Goal: Task Accomplishment & Management: Manage account settings

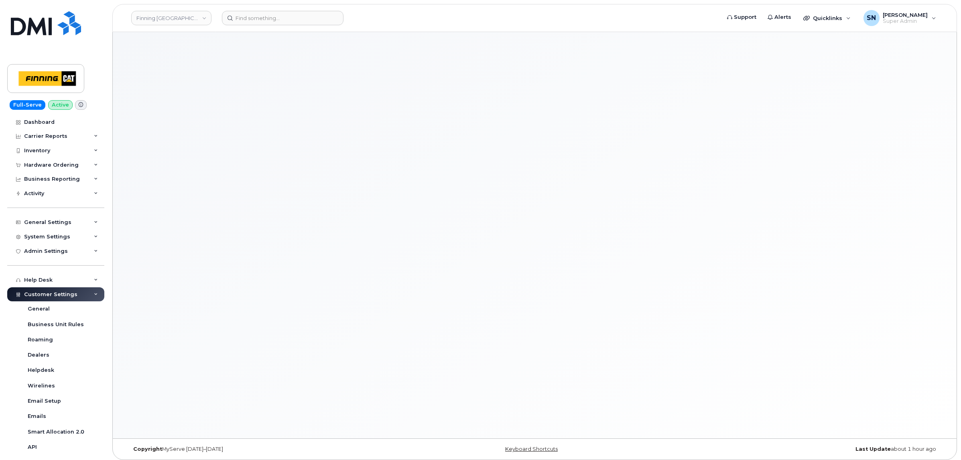
click at [187, 10] on div "Finning Canada" at bounding box center [171, 18] width 88 height 16
click at [187, 15] on link "Finning Canada" at bounding box center [171, 18] width 80 height 14
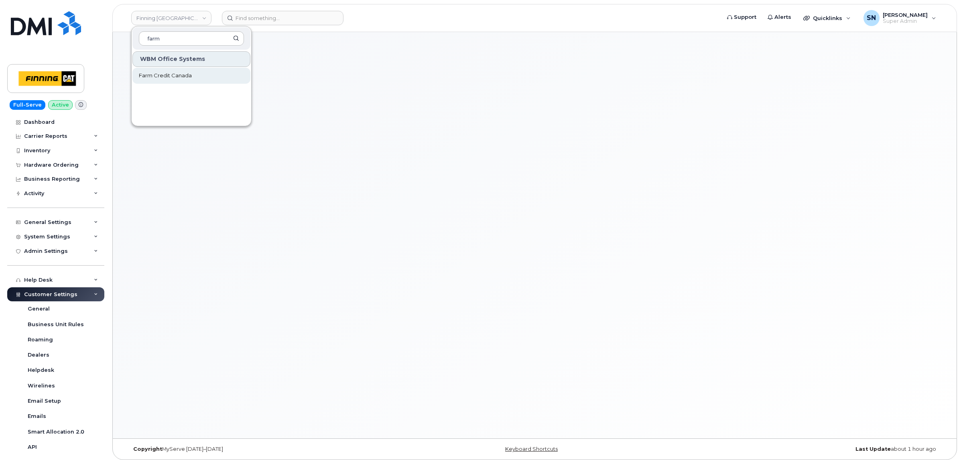
type input "farm"
click at [192, 74] on link "Farm Credit Canada" at bounding box center [191, 76] width 118 height 16
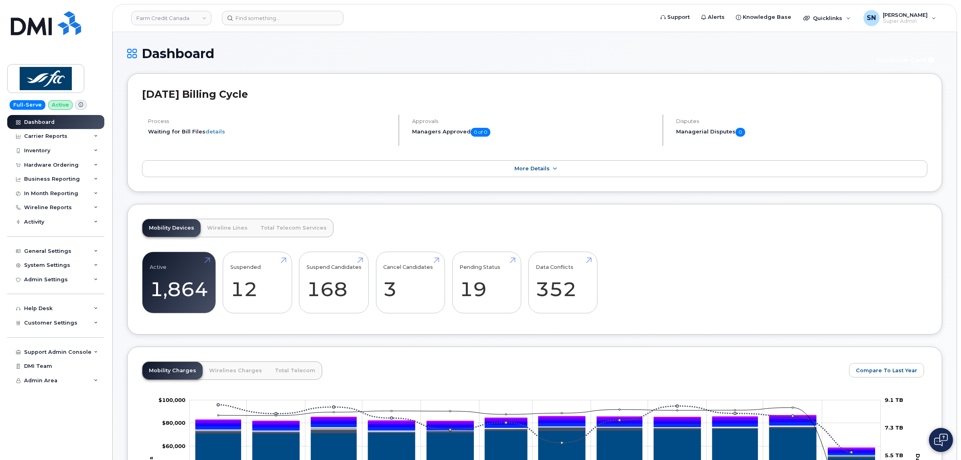
click at [67, 166] on div "Hardware Ordering" at bounding box center [51, 165] width 55 height 6
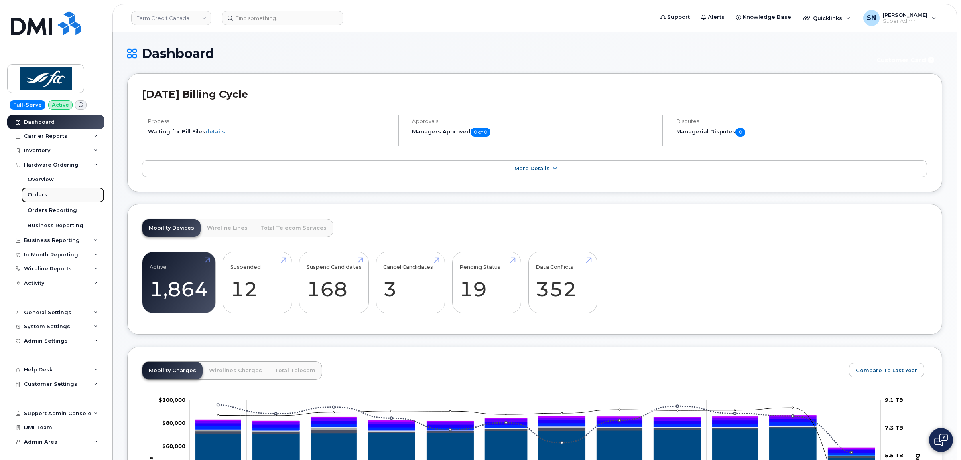
click at [51, 195] on link "Orders" at bounding box center [62, 194] width 83 height 15
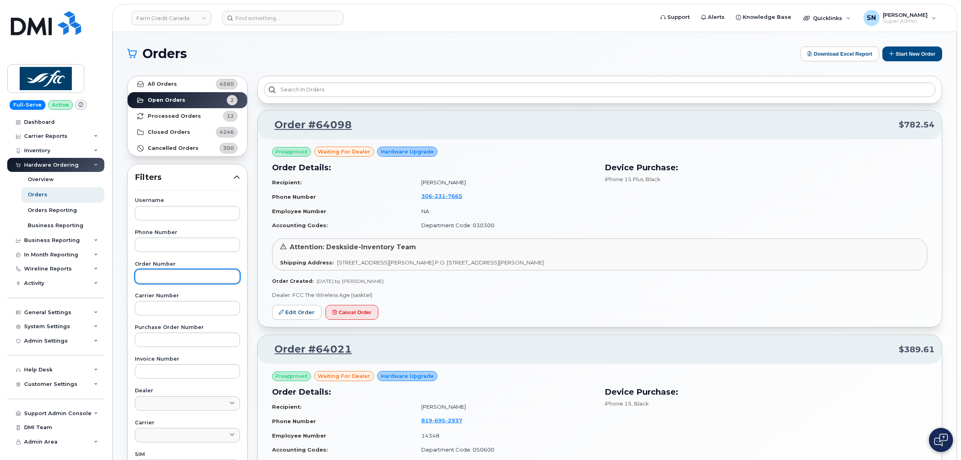
click at [215, 278] on input "text" at bounding box center [187, 277] width 105 height 14
paste input "64021"
type input "64021"
click at [188, 84] on link "All Orders 4560" at bounding box center [188, 84] width 120 height 16
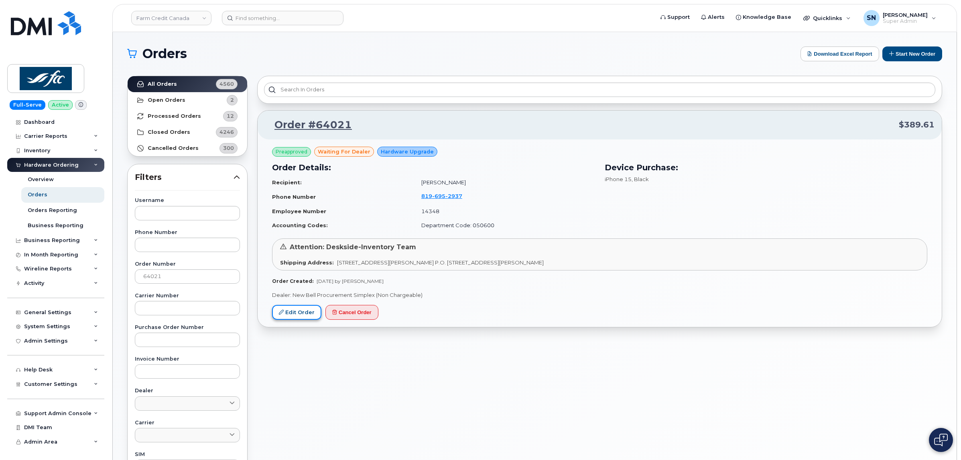
click at [313, 308] on link "Edit Order" at bounding box center [296, 312] width 49 height 15
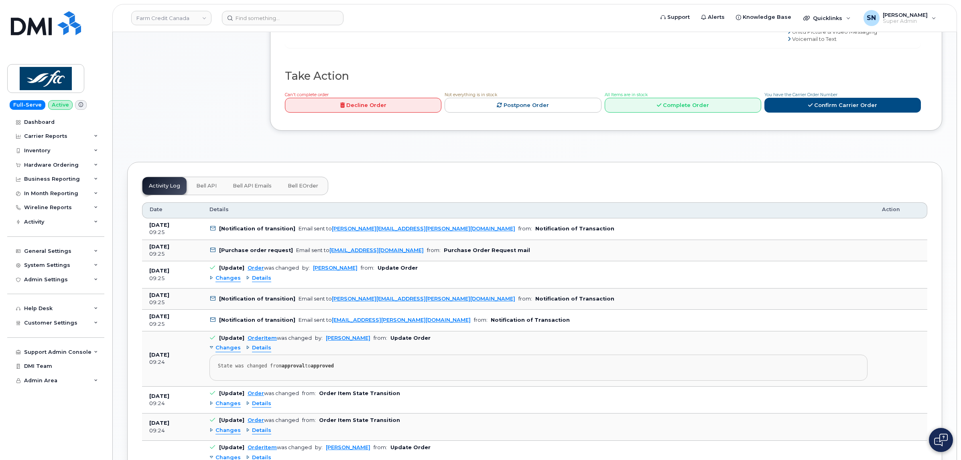
scroll to position [652, 0]
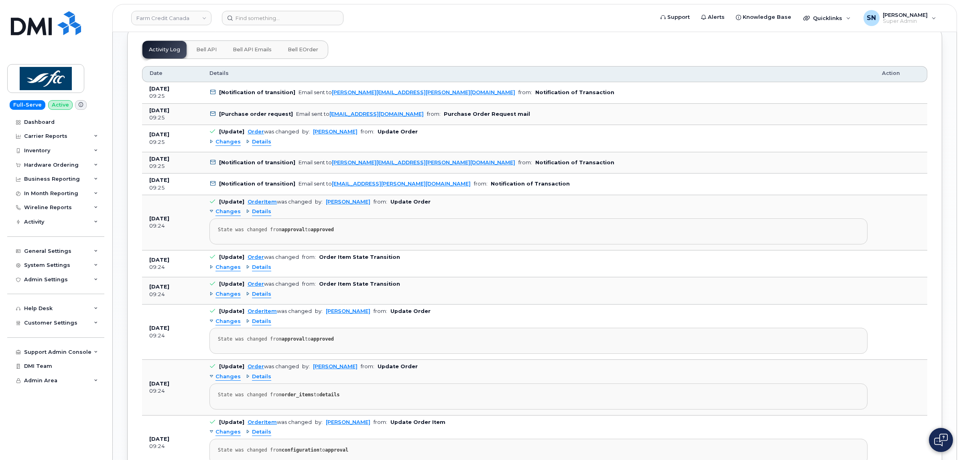
click at [221, 139] on div "Changes Details" at bounding box center [538, 142] width 658 height 13
click at [224, 145] on span "Changes" at bounding box center [227, 142] width 25 height 8
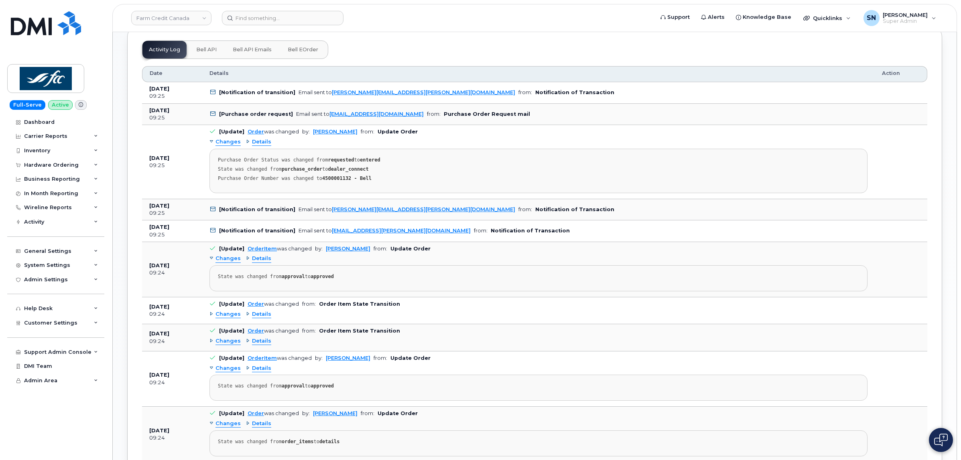
click at [224, 145] on span "Changes" at bounding box center [227, 142] width 25 height 8
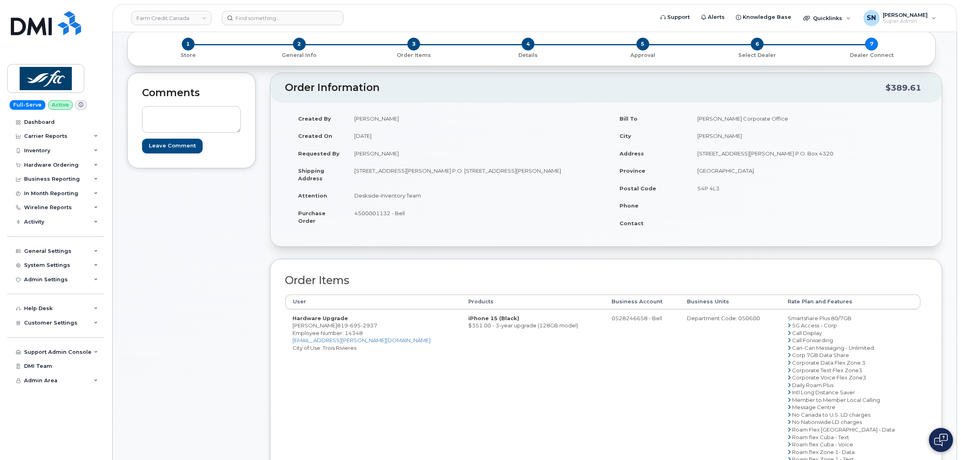
scroll to position [0, 0]
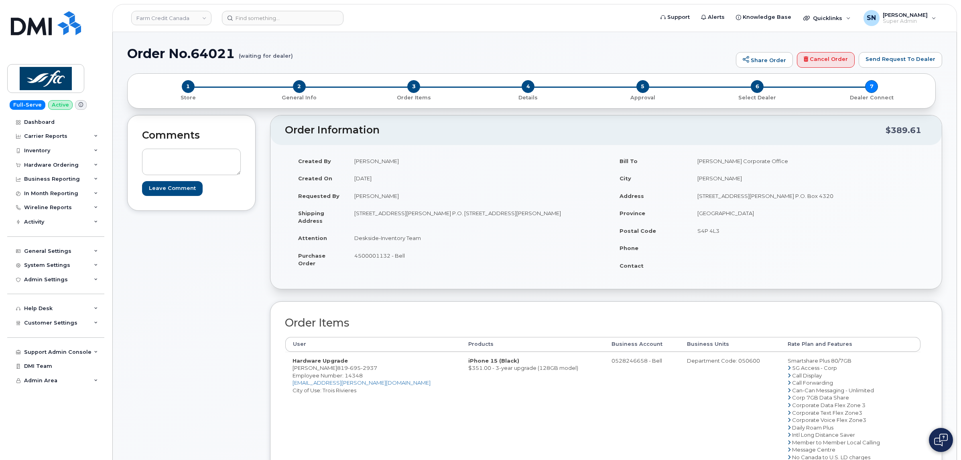
click at [272, 286] on div "Created By Yagnesh Maheria Created On August 6, 2025 Requested By Danie Guillem…" at bounding box center [605, 217] width 671 height 144
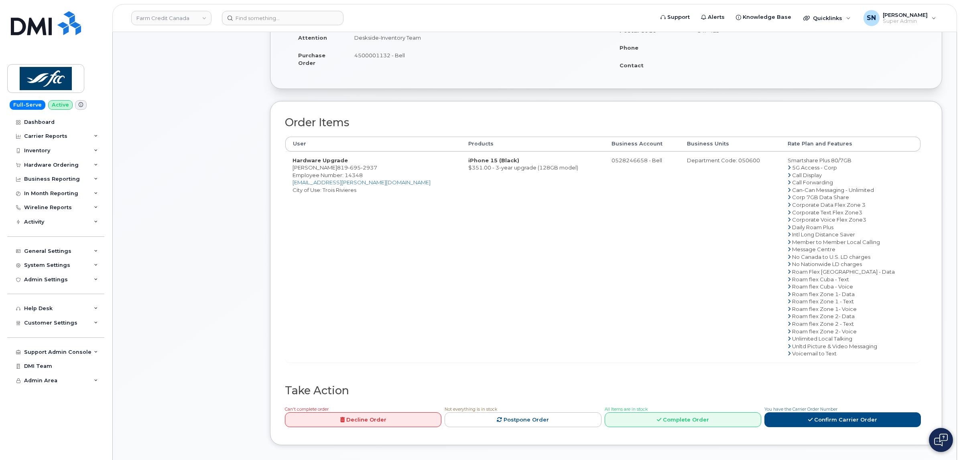
scroll to position [150, 0]
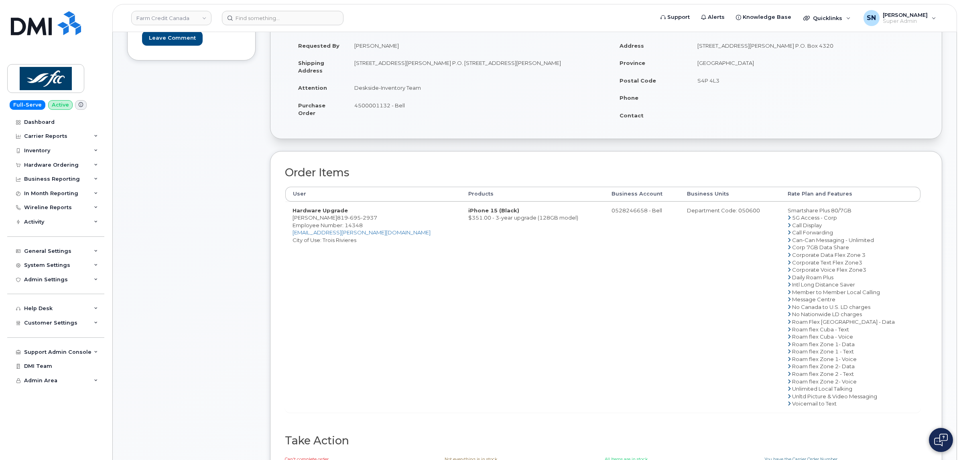
click at [265, 169] on div "Comments Leave Comment Order Information $389.61 Created By Yagnesh Maheria Cre…" at bounding box center [534, 237] width 815 height 544
drag, startPoint x: 342, startPoint y: 221, endPoint x: 385, endPoint y: 222, distance: 43.3
click at [385, 222] on td "Hardware Upgrade Danie Guillemette 819 695 2937 Employee Number: 14348 danie.gu…" at bounding box center [373, 307] width 176 height 211
copy span "819 695 2937"
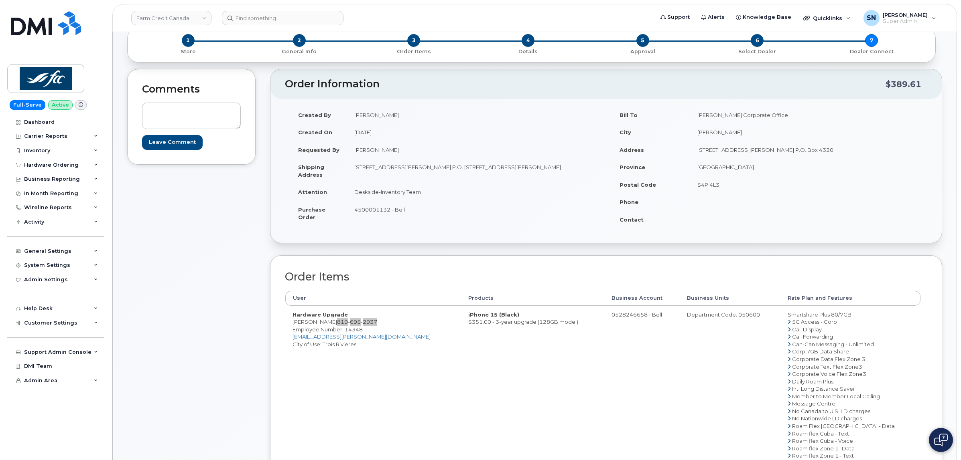
scroll to position [0, 0]
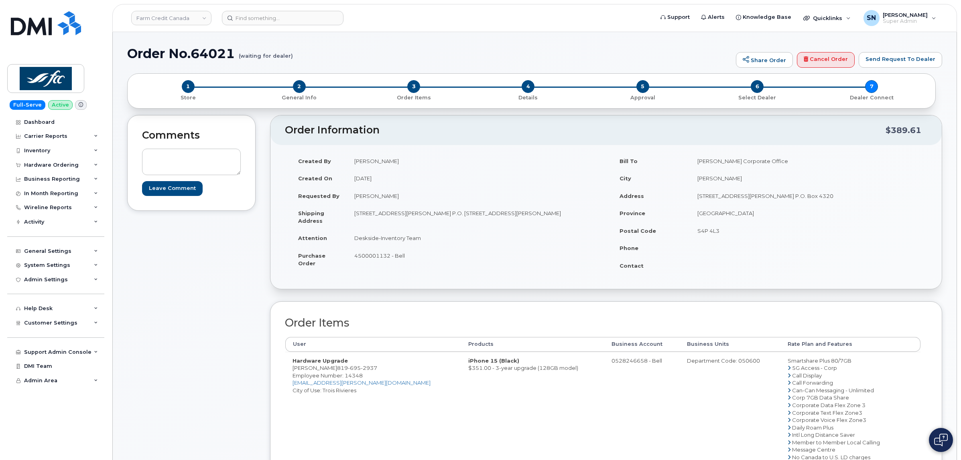
drag, startPoint x: 365, startPoint y: 430, endPoint x: 366, endPoint y: 426, distance: 4.1
click at [366, 428] on td "Hardware Upgrade Danie Guillemette 819 695 2937 Employee Number: 14348 danie.gu…" at bounding box center [373, 457] width 176 height 211
drag, startPoint x: 342, startPoint y: 370, endPoint x: 381, endPoint y: 370, distance: 39.3
click at [377, 370] on span "819 695 2937" at bounding box center [357, 368] width 40 height 6
copy span "819 695 2937"
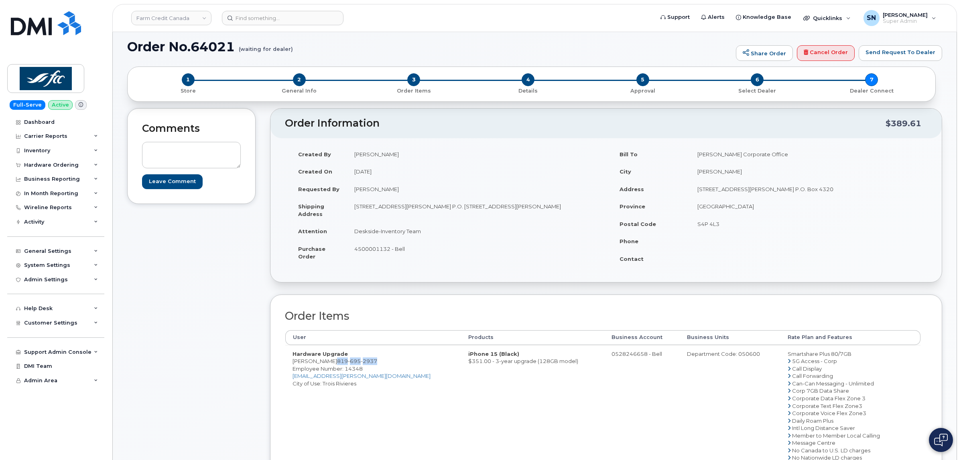
scroll to position [150, 0]
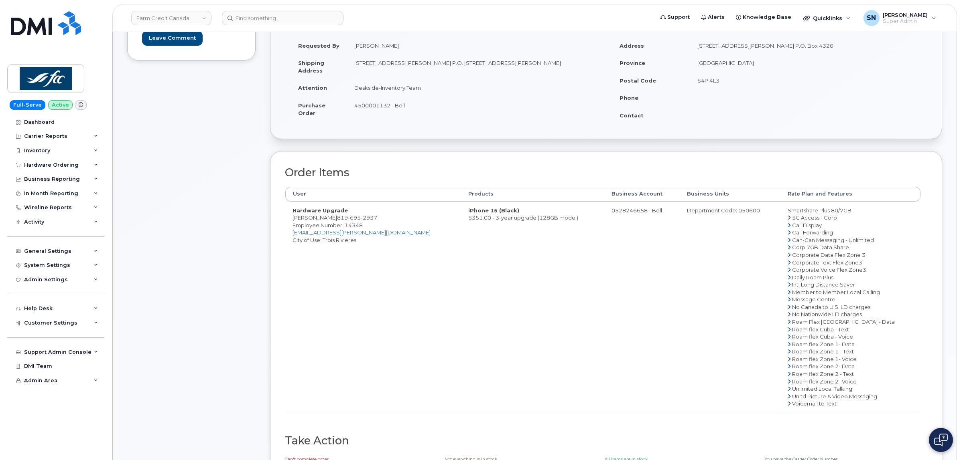
click at [351, 294] on td "Hardware Upgrade Danie Guillemette 819 695 2937 Employee Number: 14348 danie.gu…" at bounding box center [373, 307] width 176 height 211
drag, startPoint x: 293, startPoint y: 217, endPoint x: 384, endPoint y: 217, distance: 91.1
click at [384, 217] on td "Hardware Upgrade Danie Guillemette 819 695 2937 Employee Number: 14348 danie.gu…" at bounding box center [373, 307] width 176 height 211
copy td "Danie Guillemette 819 695 2937"
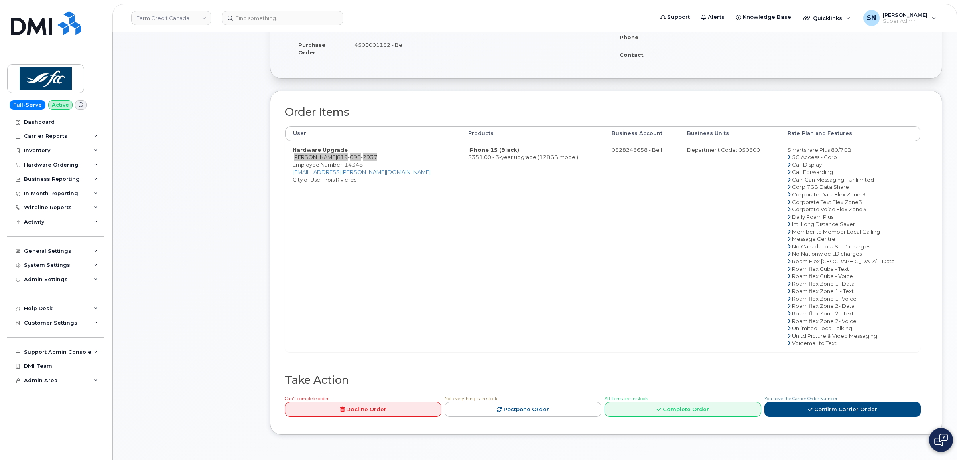
scroll to position [301, 0]
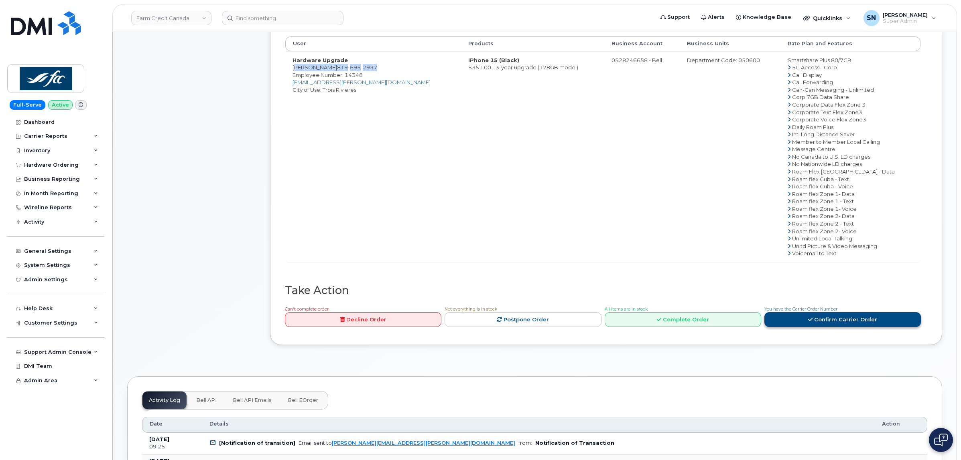
click at [824, 324] on link "Confirm Carrier Order" at bounding box center [842, 319] width 156 height 15
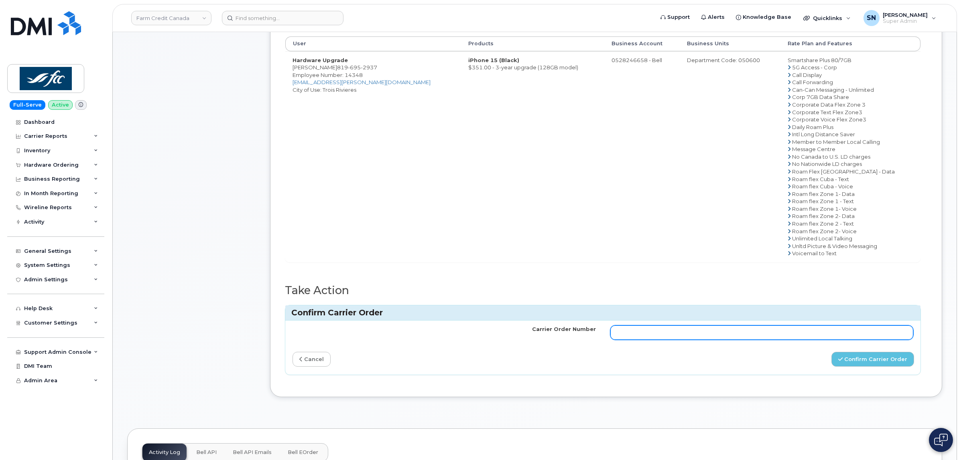
click at [799, 329] on input "Carrier Order Number" at bounding box center [761, 333] width 303 height 14
paste input "3006560"
type input "3006560"
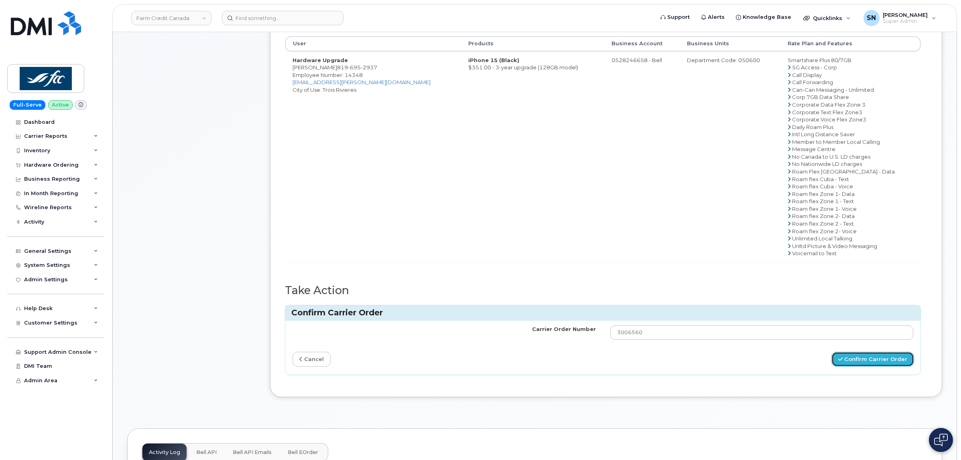
click at [852, 361] on button "Confirm Carrier Order" at bounding box center [872, 359] width 83 height 15
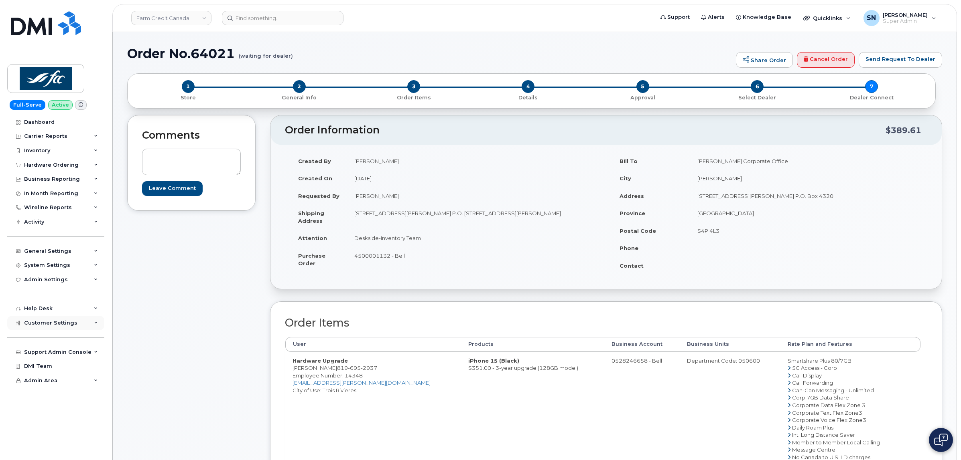
click at [61, 326] on span "Customer Settings" at bounding box center [50, 323] width 53 height 6
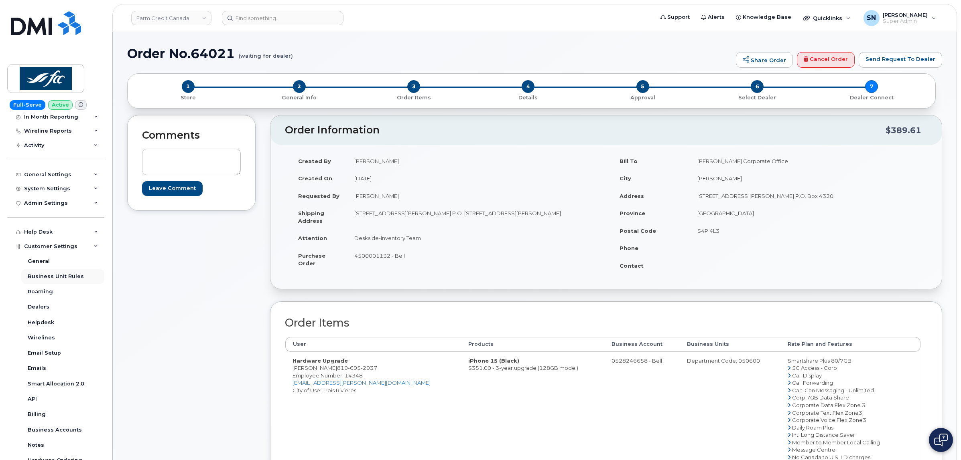
scroll to position [161, 0]
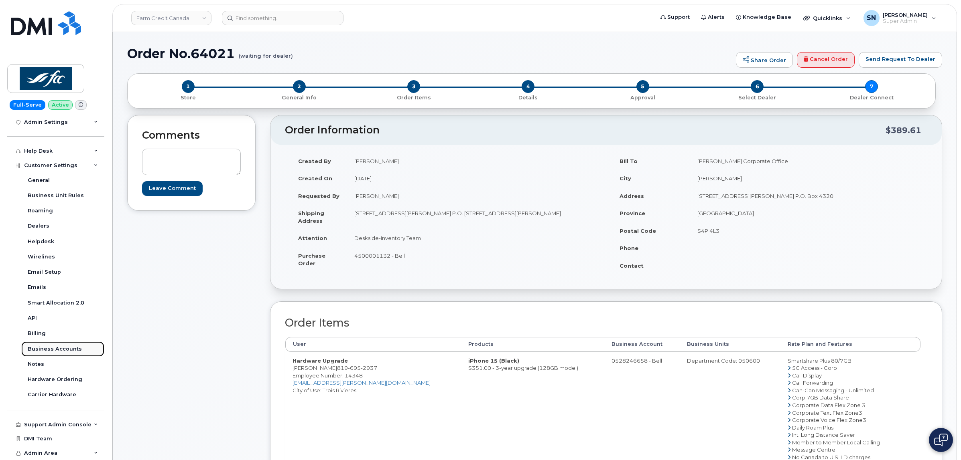
click at [66, 344] on link "Business Accounts" at bounding box center [62, 349] width 83 height 15
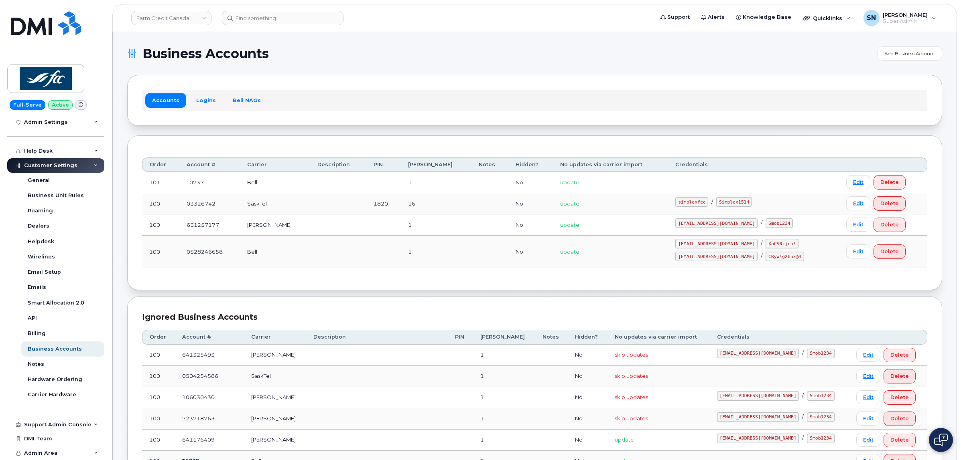
drag, startPoint x: 202, startPoint y: 105, endPoint x: 206, endPoint y: 111, distance: 7.6
click at [202, 105] on link "Logins" at bounding box center [205, 100] width 33 height 14
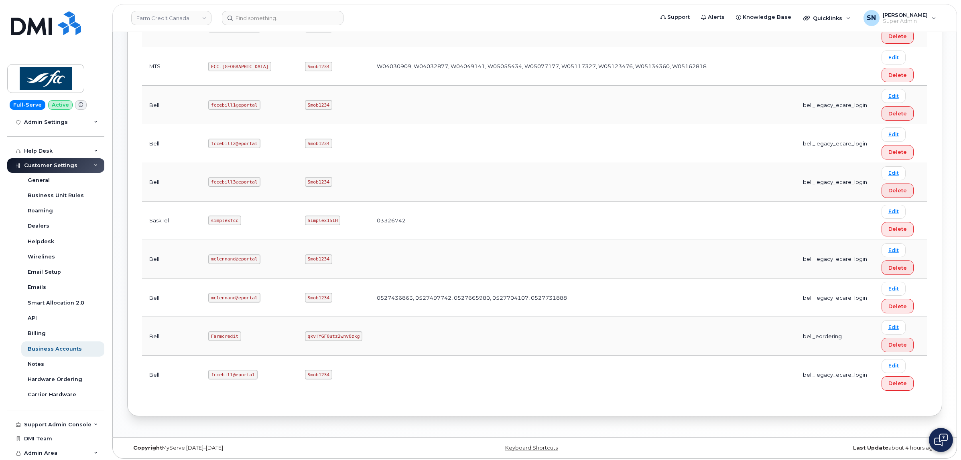
scroll to position [384, 0]
drag, startPoint x: 183, startPoint y: 333, endPoint x: 215, endPoint y: 340, distance: 32.8
click at [215, 340] on td "Farmcredit" at bounding box center [249, 334] width 97 height 39
copy code "Farmcredit"
drag, startPoint x: 247, startPoint y: 333, endPoint x: 298, endPoint y: 339, distance: 51.3
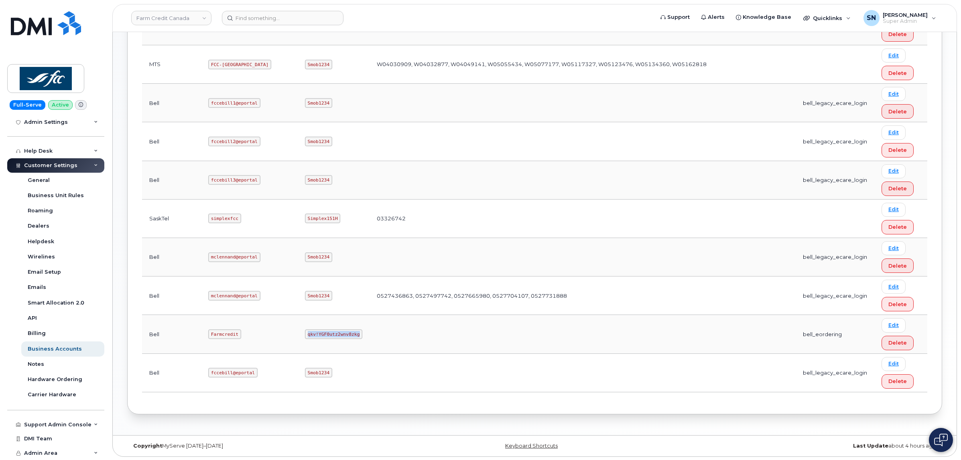
click at [298, 339] on td "qkv!YGF0utz2wnv8zkg" at bounding box center [334, 334] width 72 height 39
copy code "qkv!YGF0utz2wnv8zkg"
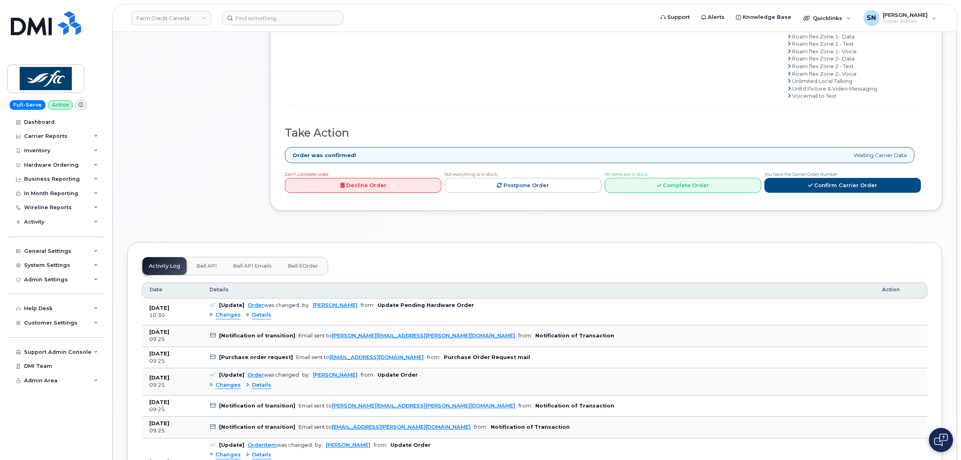
scroll to position [552, 0]
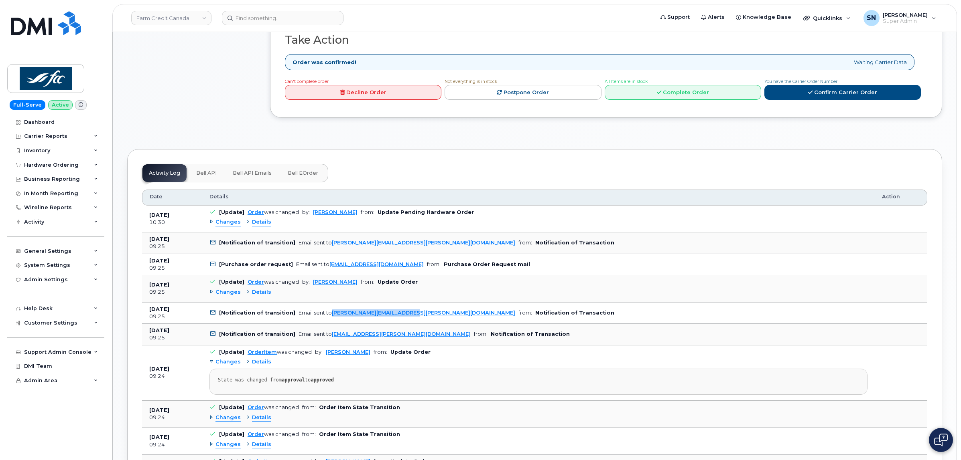
copy div "[PERSON_NAME][EMAIL_ADDRESS][PERSON_NAME][DOMAIN_NAME]"
copy link "[PERSON_NAME][EMAIL_ADDRESS][PERSON_NAME][DOMAIN_NAME]"
drag, startPoint x: 404, startPoint y: 318, endPoint x: 327, endPoint y: 321, distance: 77.5
click at [327, 321] on td "[Notification of transition] Email sent to yagnesh.maheria@fcc-fac.ca from: Not…" at bounding box center [538, 314] width 672 height 22
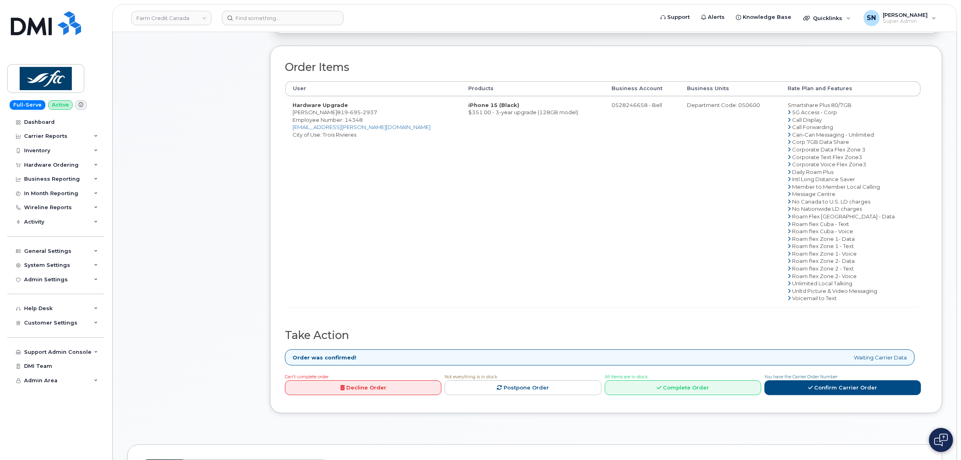
scroll to position [150, 0]
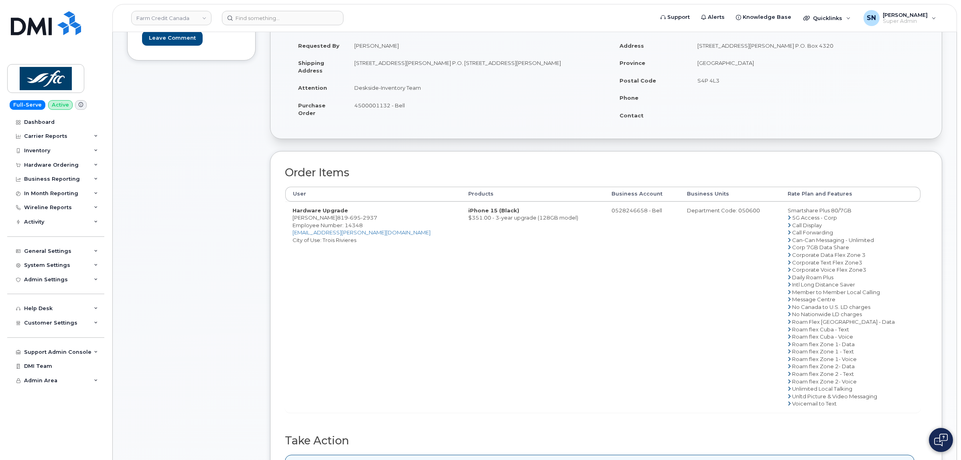
drag, startPoint x: 293, startPoint y: 219, endPoint x: 340, endPoint y: 219, distance: 46.5
click at [340, 219] on td "Hardware Upgrade Danie Guillemette 819 695 2937 Employee Number: 14348 danie.gu…" at bounding box center [373, 307] width 176 height 211
copy td "[PERSON_NAME]"
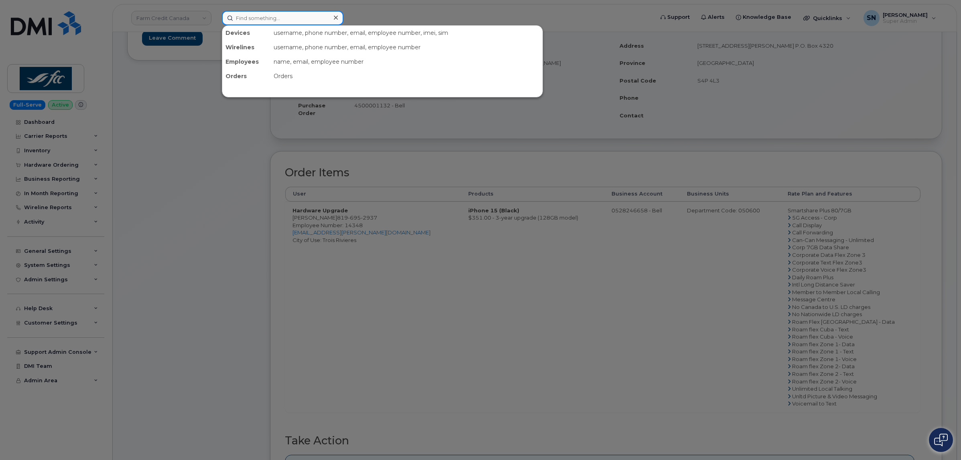
click at [310, 16] on input at bounding box center [283, 18] width 122 height 14
paste input "7826404559"
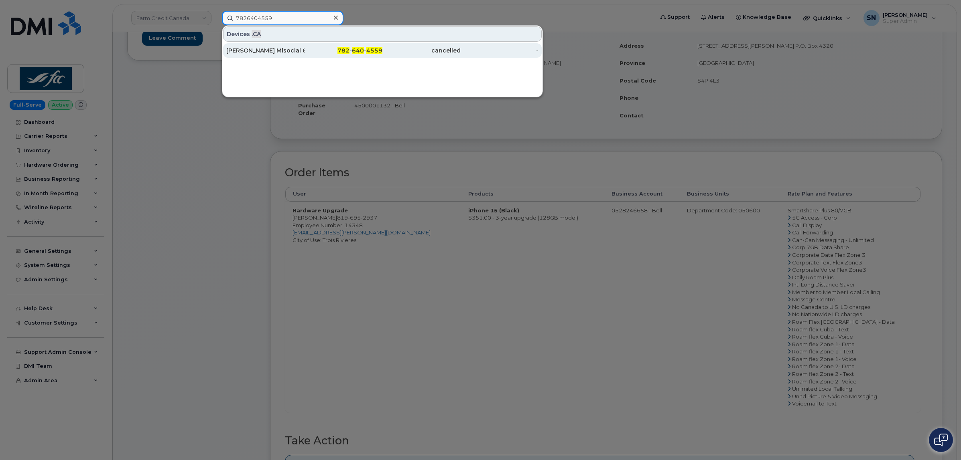
type input "7826404559"
click at [298, 54] on div "Kevin Crick Mlsocial 6950" at bounding box center [265, 51] width 78 height 8
